Goal: Find specific fact: Find specific fact

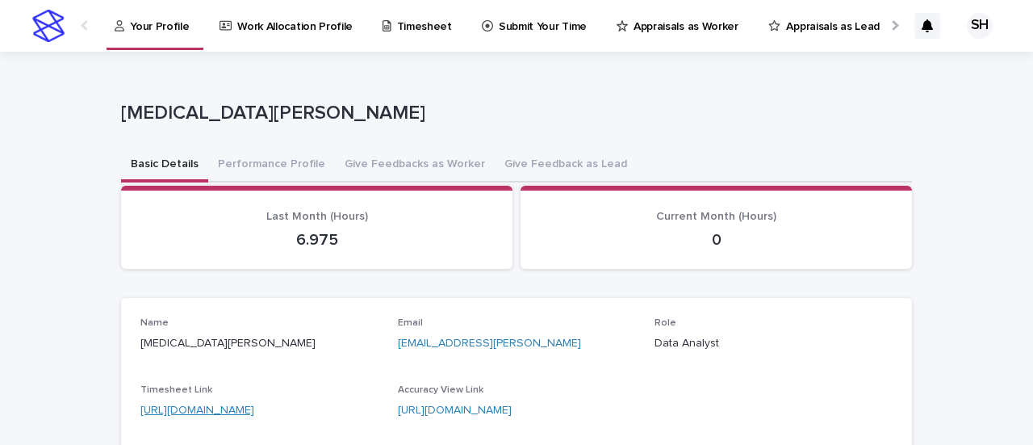
click at [254, 408] on link "[URL][DOMAIN_NAME]" at bounding box center [197, 409] width 114 height 11
drag, startPoint x: 291, startPoint y: 244, endPoint x: 349, endPoint y: 248, distance: 58.3
click at [349, 248] on p "6.975" at bounding box center [316, 239] width 353 height 19
copy p "6.975"
